Goal: Task Accomplishment & Management: Complete application form

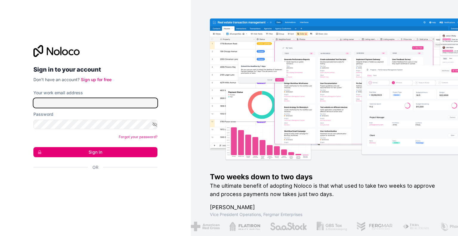
click at [97, 100] on input "Your work email address" at bounding box center [95, 103] width 124 height 10
type input "**********"
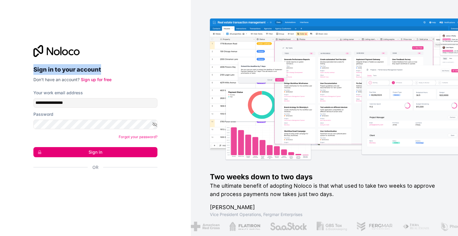
drag, startPoint x: 114, startPoint y: 59, endPoint x: 48, endPoint y: 50, distance: 66.1
click at [48, 50] on div "Sign in to your account Don't have an account? Sign up for free" at bounding box center [95, 64] width 124 height 38
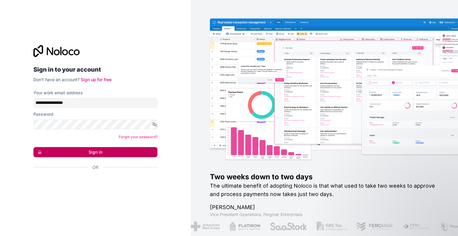
click at [96, 149] on button "Sign in" at bounding box center [95, 152] width 124 height 10
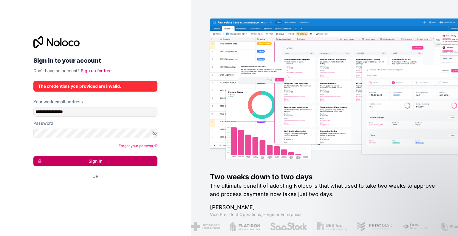
click at [105, 161] on button "Sign in" at bounding box center [95, 161] width 124 height 10
click at [100, 160] on button "Sign in" at bounding box center [95, 161] width 124 height 10
click at [88, 163] on button "Sign in" at bounding box center [95, 161] width 124 height 10
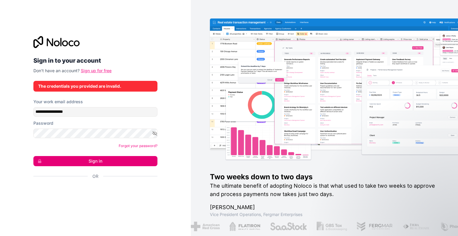
click at [93, 69] on link "Sign up for free" at bounding box center [96, 70] width 31 height 5
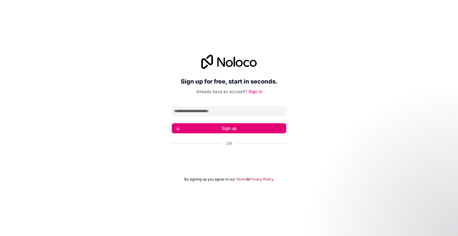
click at [206, 113] on input "Email address" at bounding box center [229, 111] width 114 height 10
click at [207, 112] on input "Email address" at bounding box center [229, 111] width 114 height 10
type input "**********"
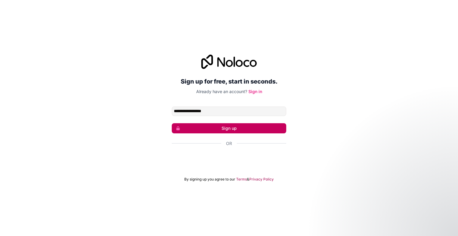
click at [210, 129] on button "Sign up" at bounding box center [229, 128] width 114 height 10
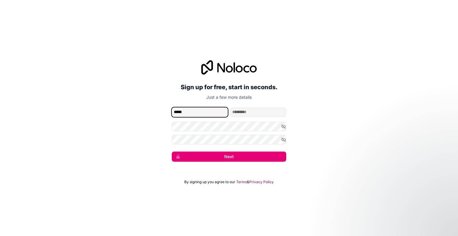
type input "*****"
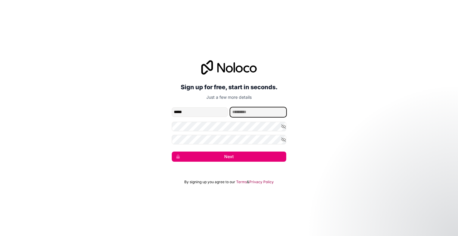
click at [241, 108] on input "family-name" at bounding box center [258, 112] width 56 height 10
type input "**"
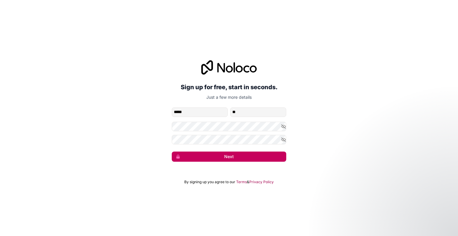
click at [190, 156] on button "Next" at bounding box center [229, 156] width 114 height 10
click at [224, 152] on button "Next" at bounding box center [229, 156] width 114 height 10
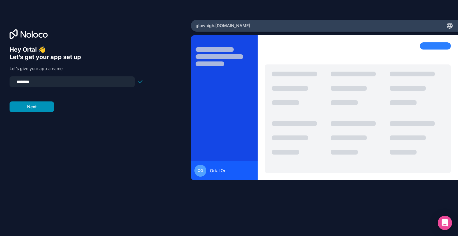
click at [44, 106] on button "Next" at bounding box center [32, 106] width 44 height 11
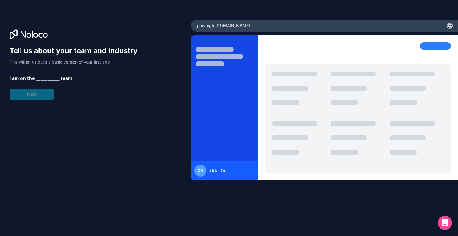
click at [38, 97] on div "Tell us about your team and industry This will let us build a basic version of …" at bounding box center [77, 73] width 134 height 54
drag, startPoint x: 44, startPoint y: 81, endPoint x: 45, endPoint y: 78, distance: 3.1
click at [44, 80] on span "__________" at bounding box center [48, 78] width 24 height 7
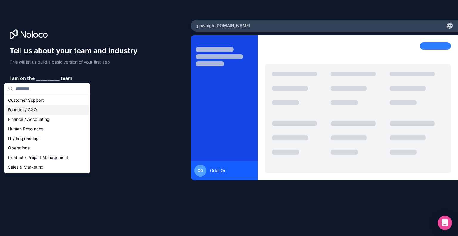
click at [61, 106] on div "Founder / CXO" at bounding box center [47, 110] width 83 height 10
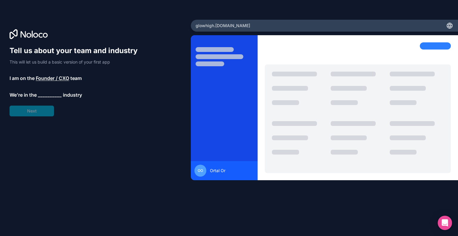
click at [48, 96] on span "__________" at bounding box center [50, 94] width 24 height 7
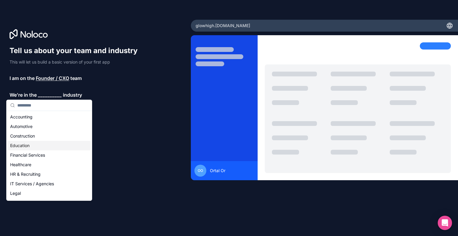
click at [46, 147] on div "Education" at bounding box center [49, 146] width 83 height 10
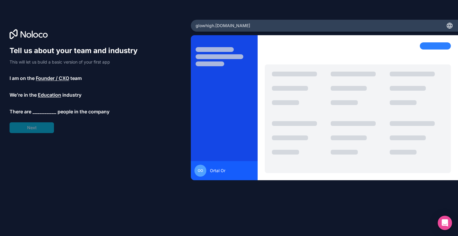
click at [41, 113] on span "__________" at bounding box center [44, 111] width 24 height 7
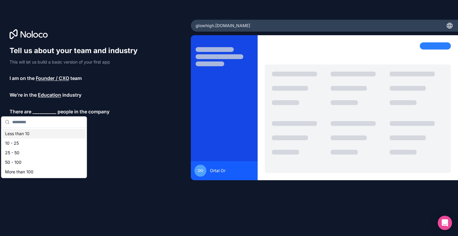
click at [43, 132] on div "Less than 10" at bounding box center [44, 134] width 83 height 10
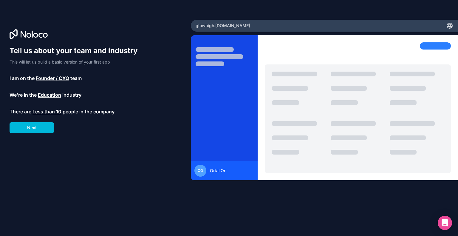
click at [43, 132] on button "Next" at bounding box center [32, 127] width 44 height 11
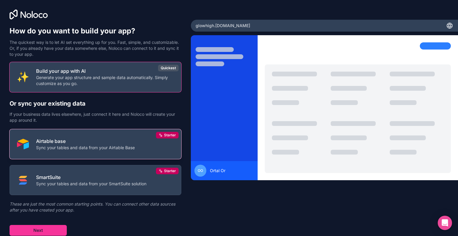
click at [59, 140] on p "Airtable base" at bounding box center [85, 140] width 99 height 7
